Goal: Navigation & Orientation: Find specific page/section

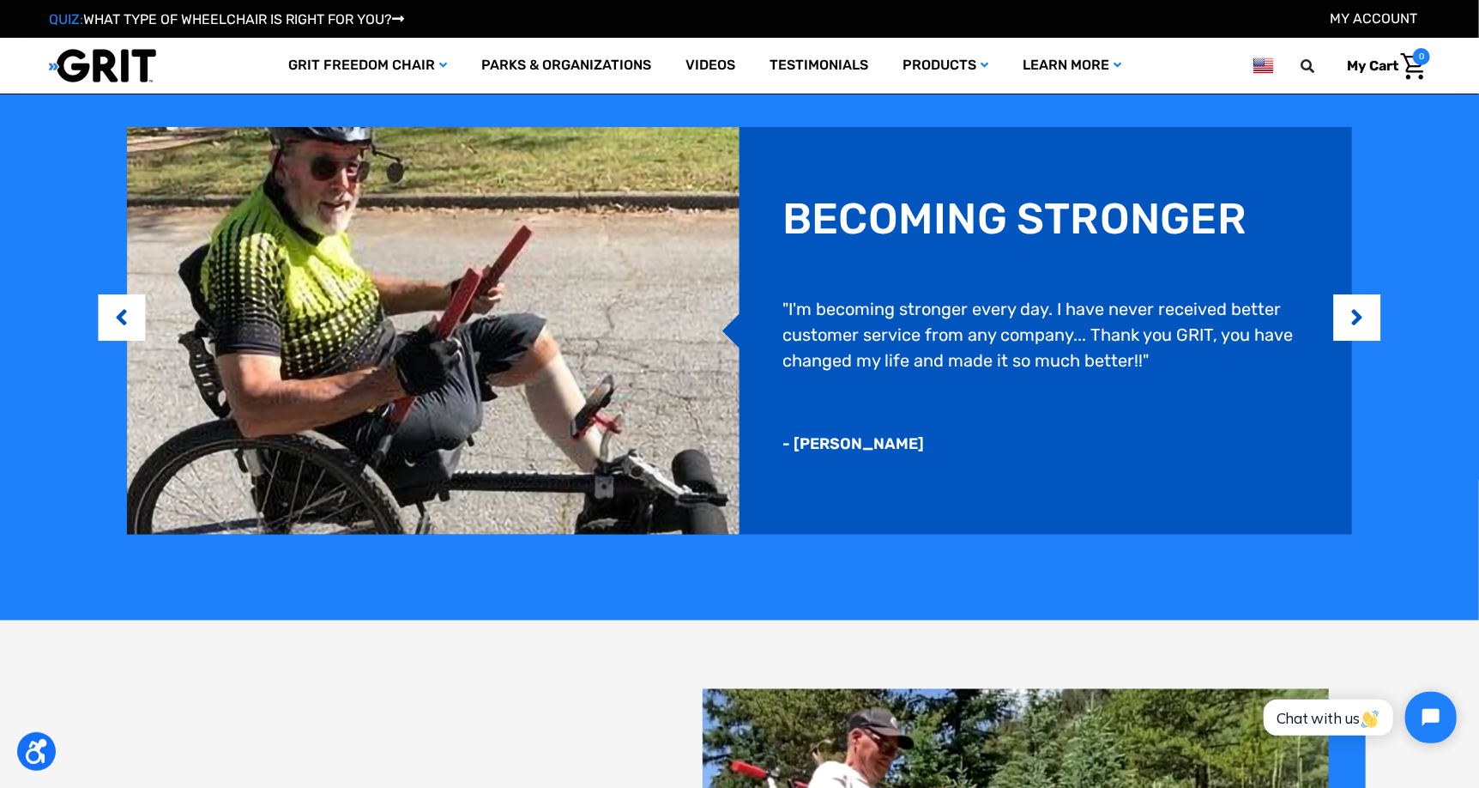
scroll to position [1482, 0]
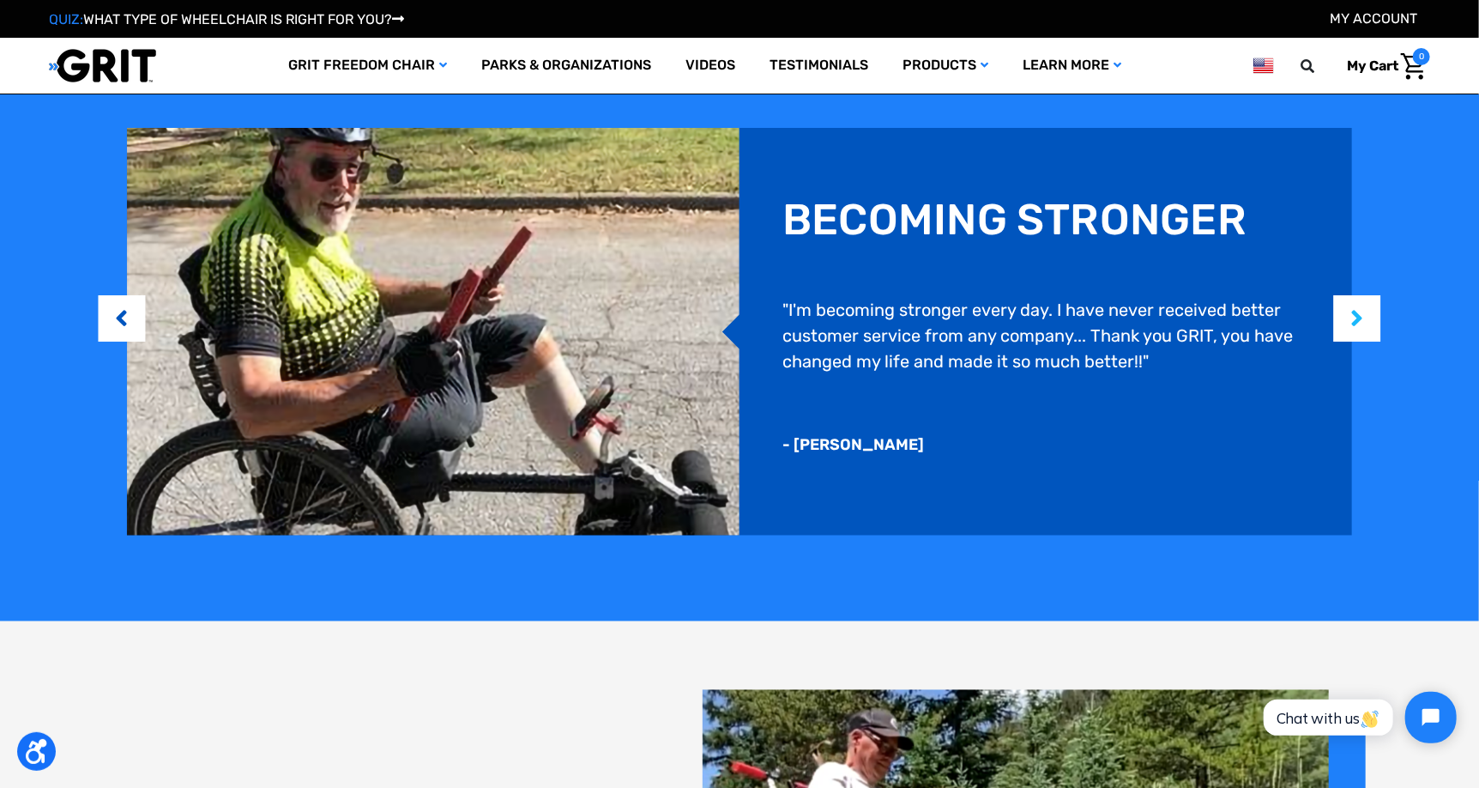
click at [1365, 328] on button "Next" at bounding box center [1357, 319] width 17 height 52
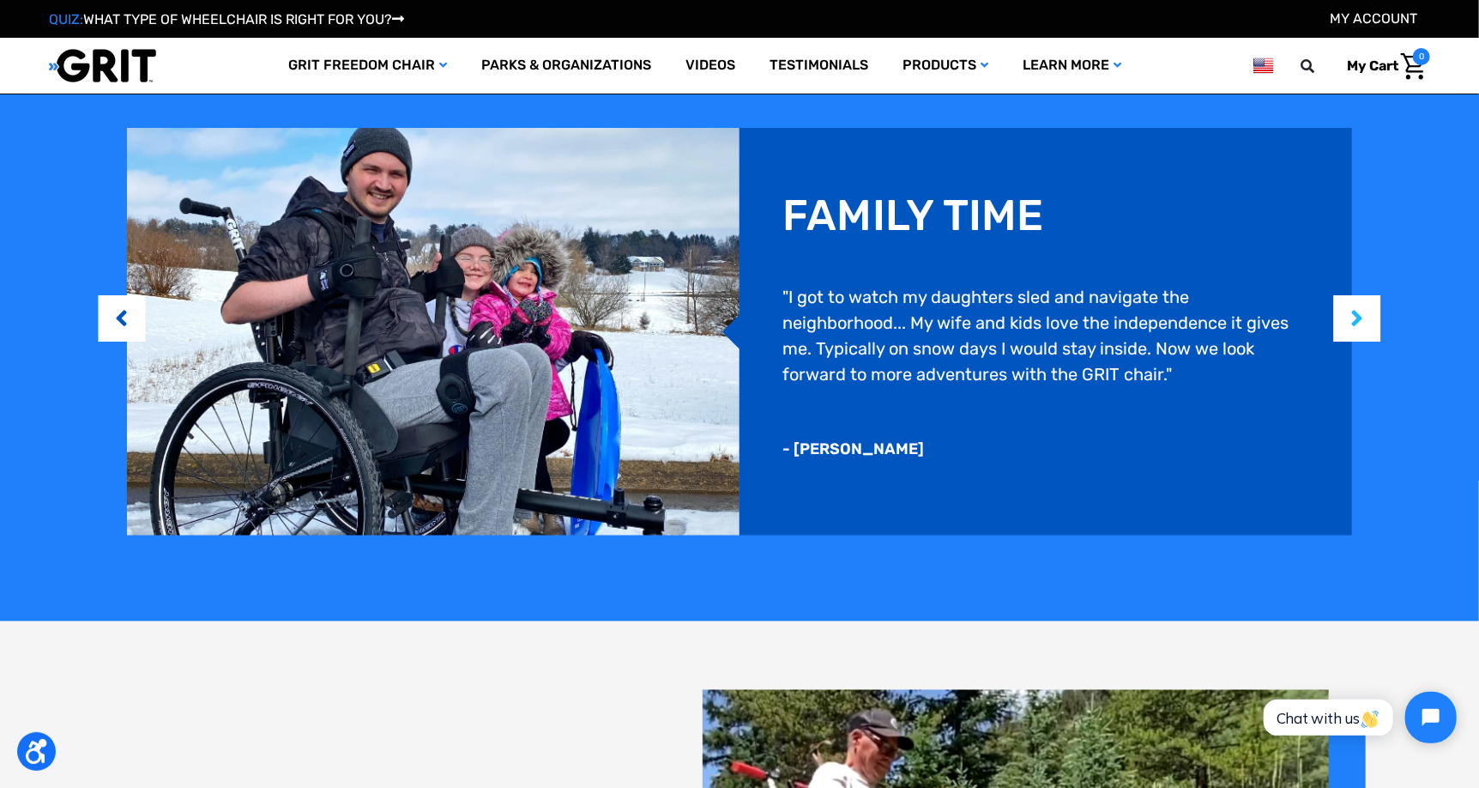
click at [1363, 324] on button "Next" at bounding box center [1357, 319] width 17 height 52
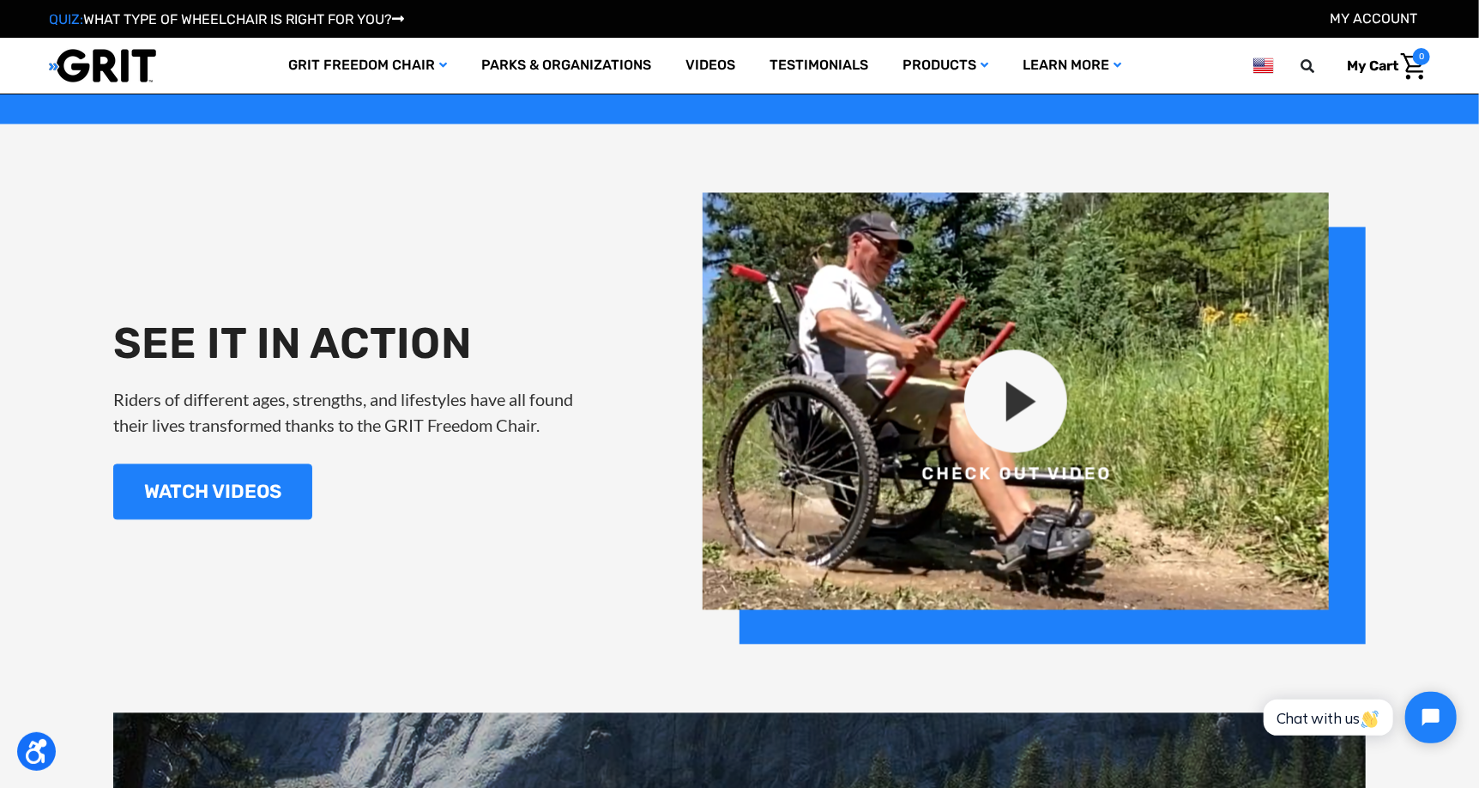
scroll to position [1982, 0]
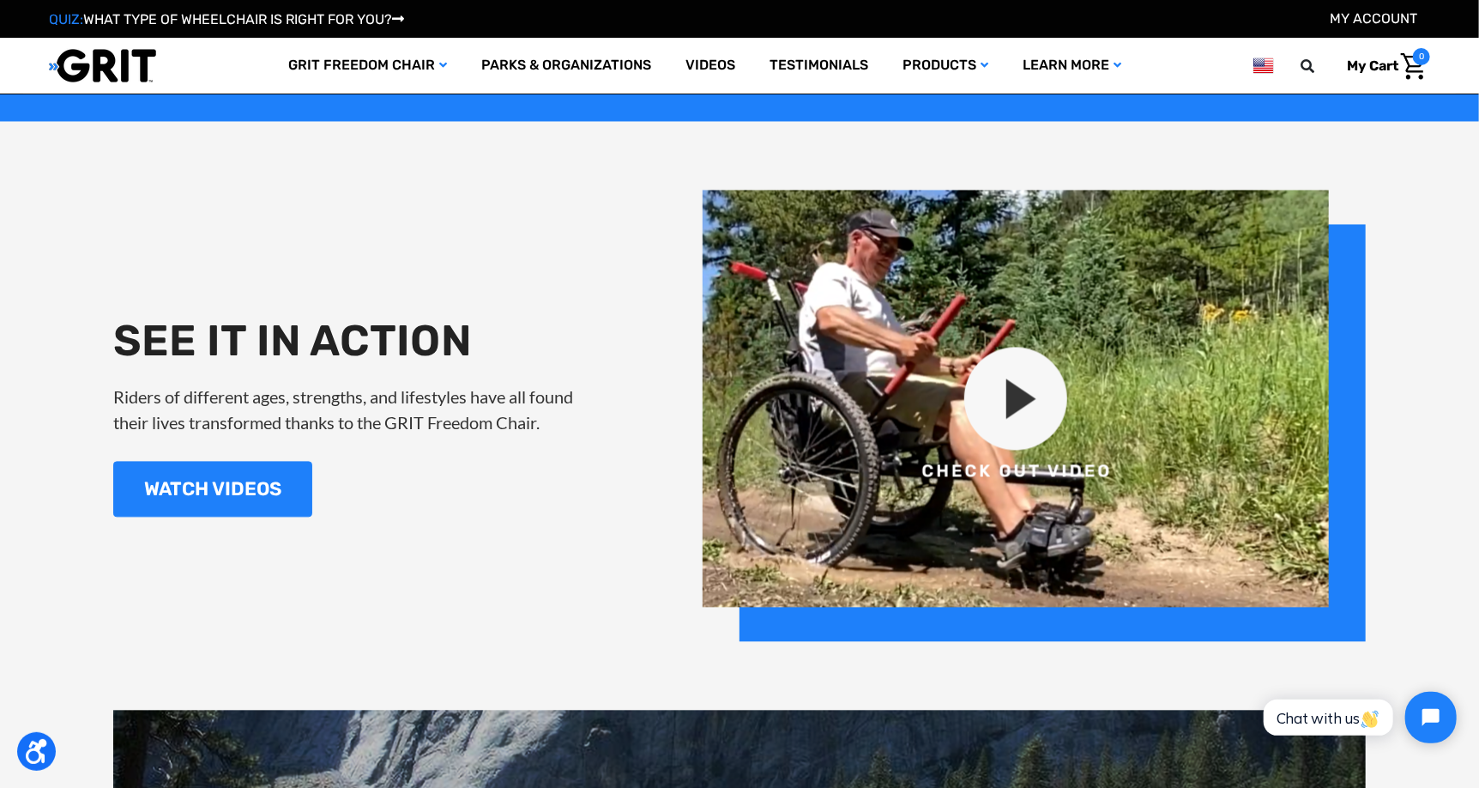
click at [1033, 377] on img at bounding box center [1034, 415] width 663 height 451
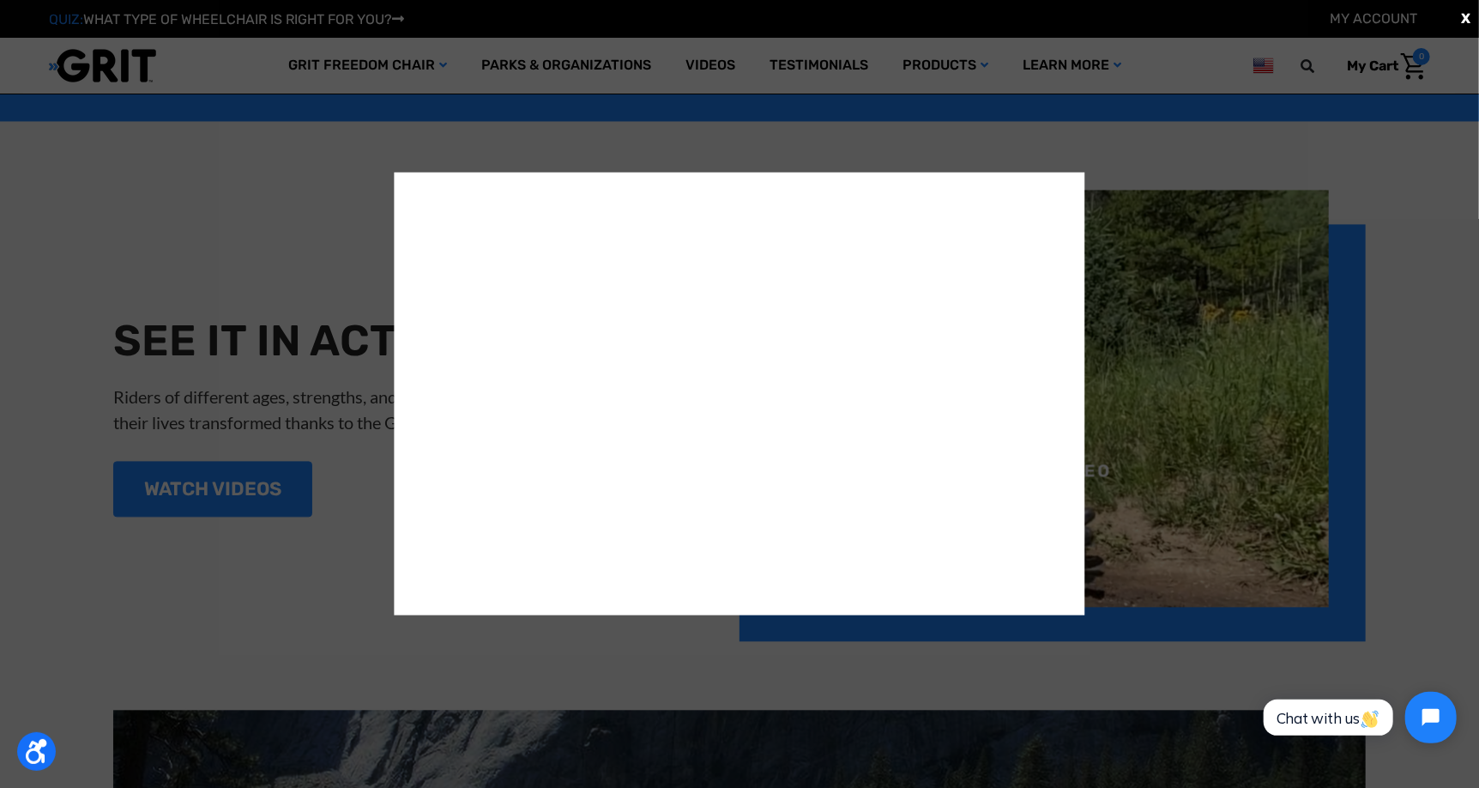
click at [1202, 479] on div "X" at bounding box center [739, 394] width 1479 height 788
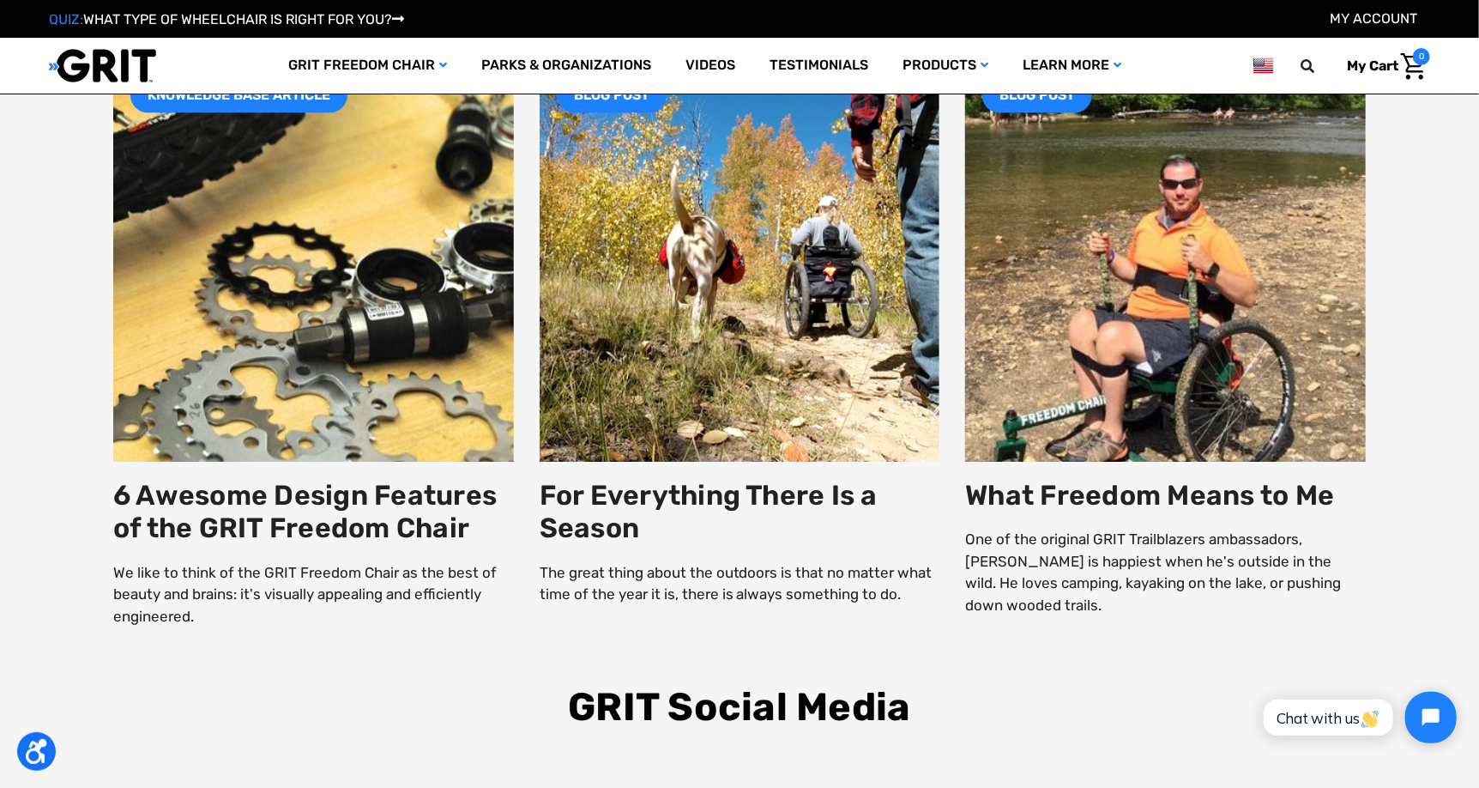
scroll to position [3105, 0]
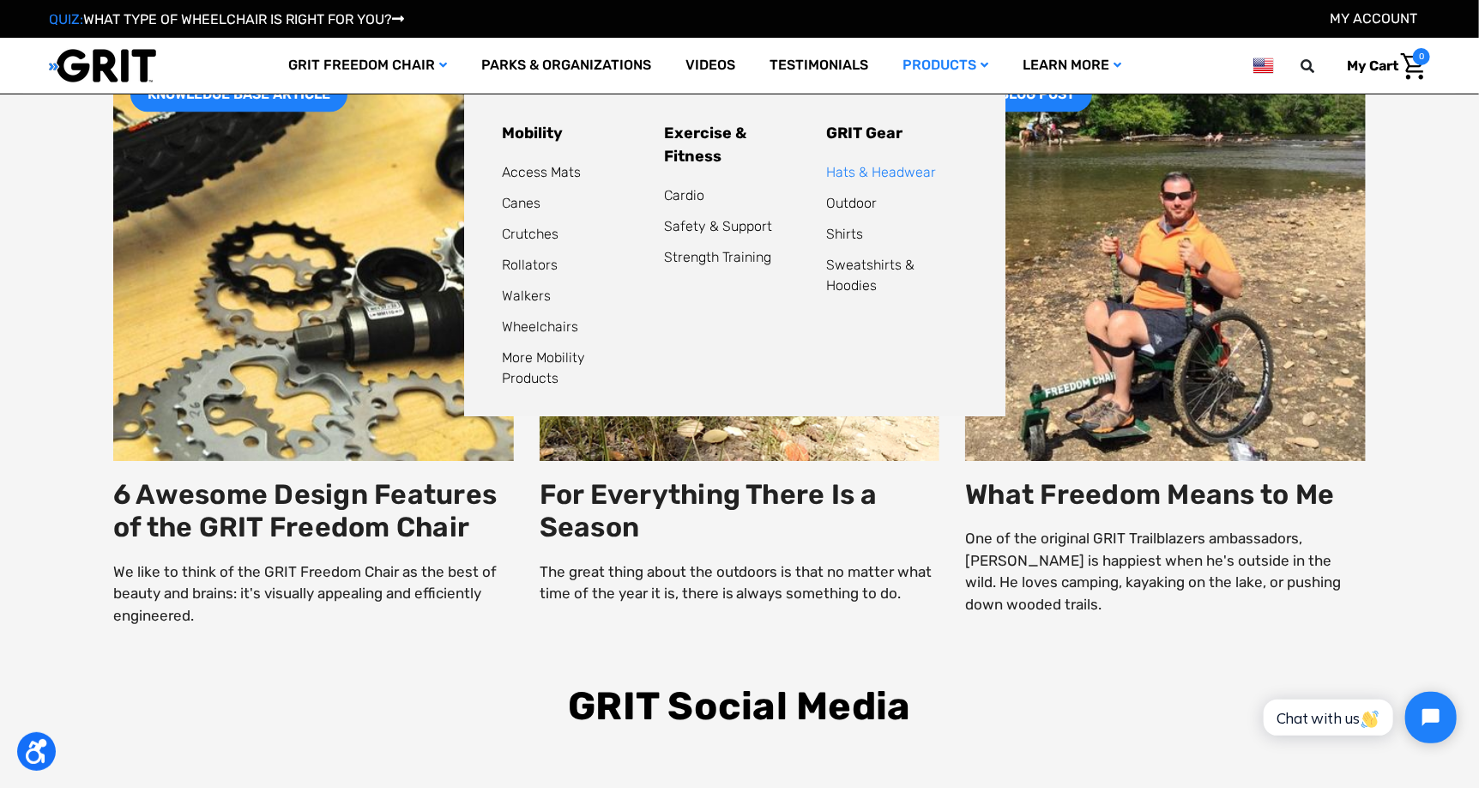
click at [861, 176] on link "Hats & Headwear" at bounding box center [881, 172] width 110 height 16
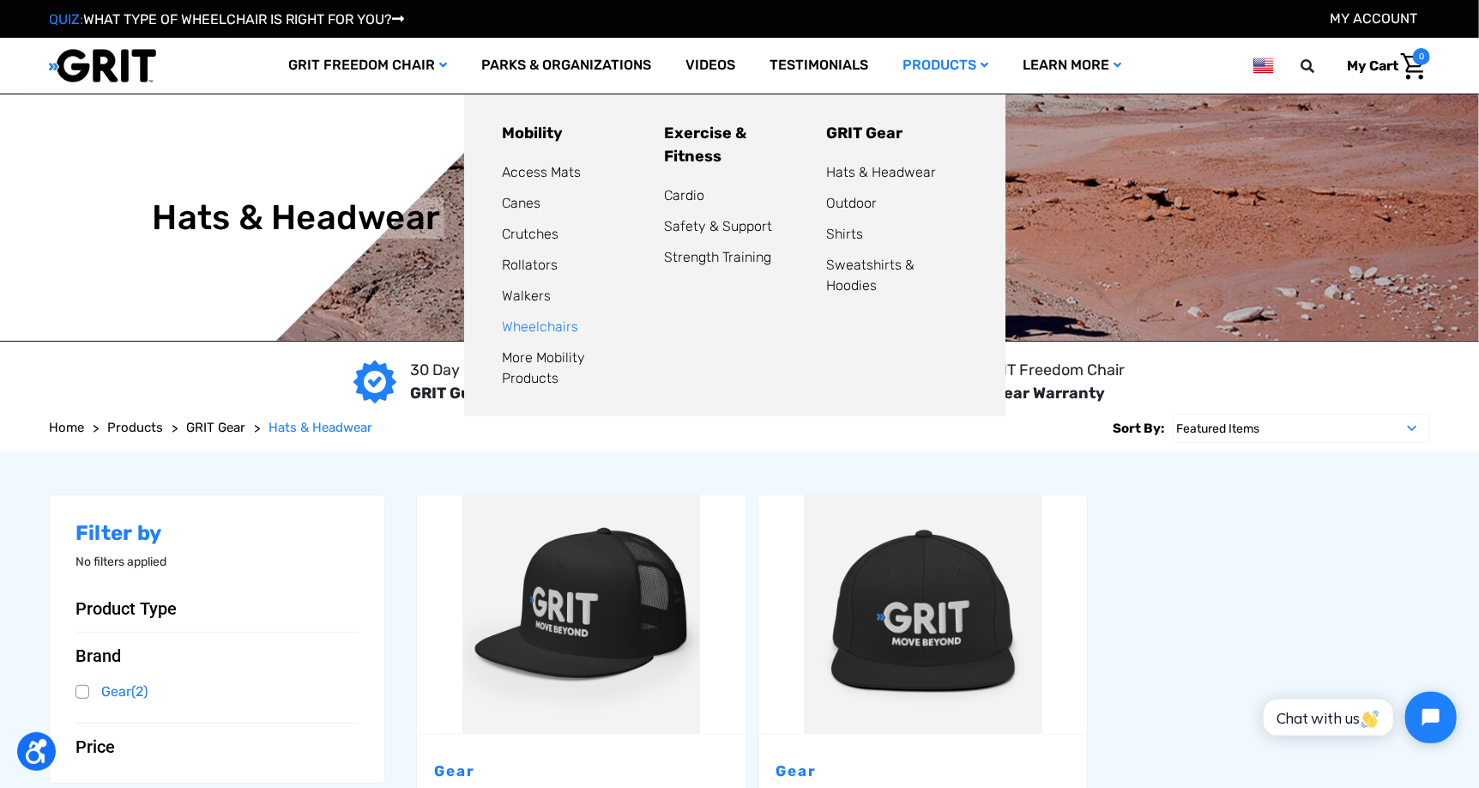
click at [547, 329] on link "Wheelchairs" at bounding box center [540, 326] width 76 height 16
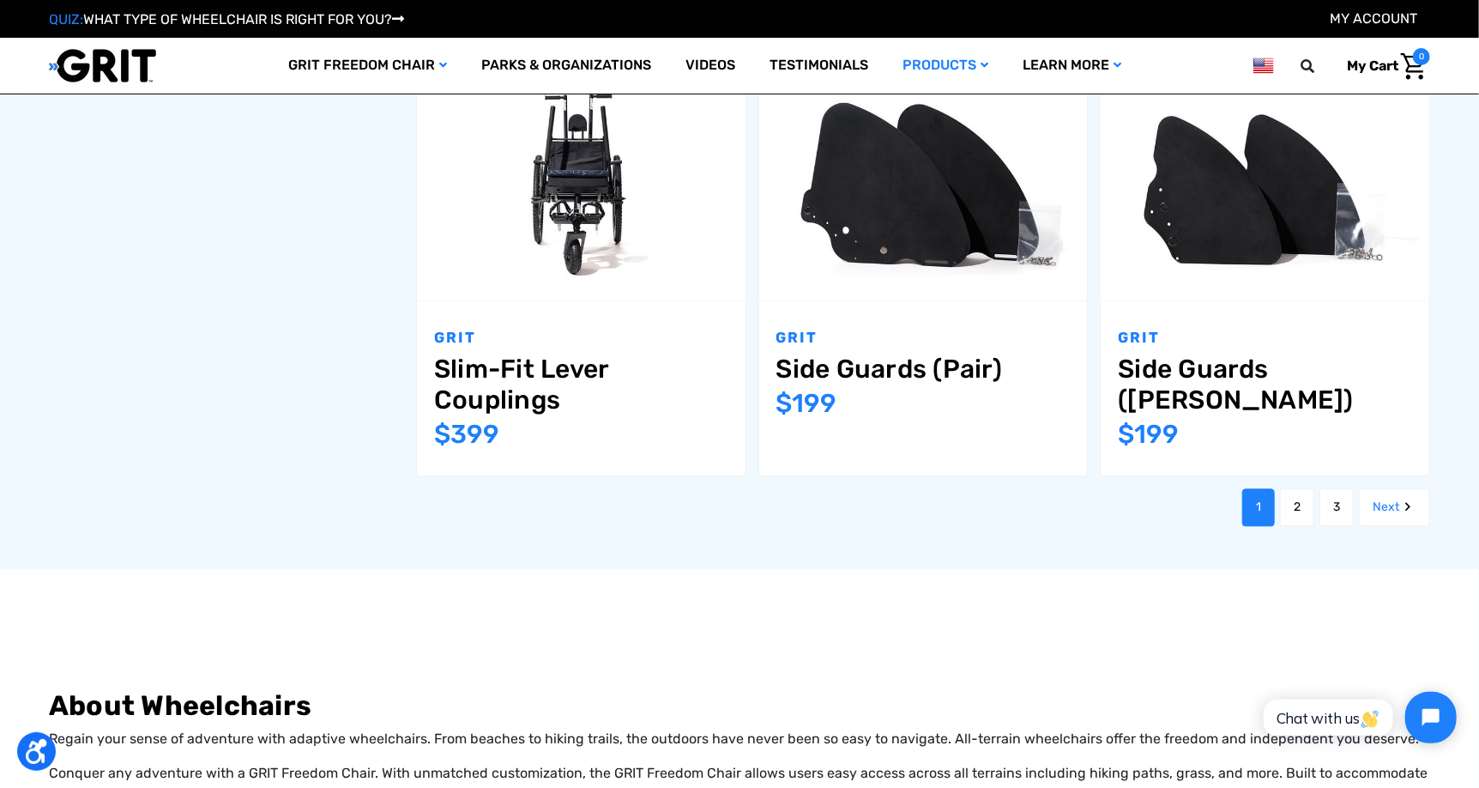
scroll to position [2081, 0]
